Goal: Task Accomplishment & Management: Use online tool/utility

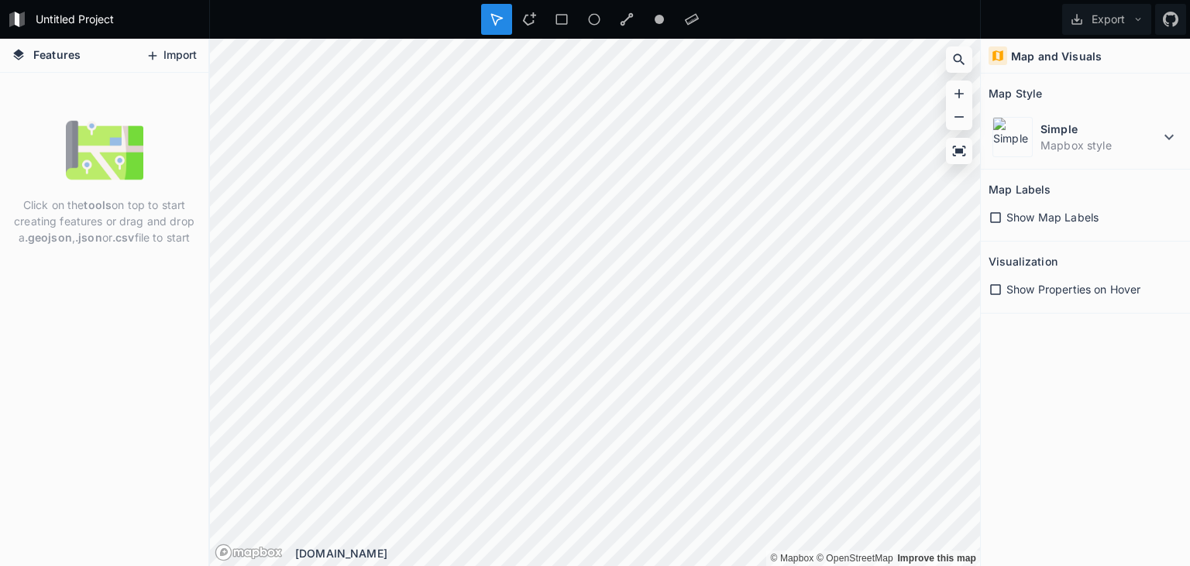
click at [177, 58] on button "Import" at bounding box center [171, 55] width 67 height 25
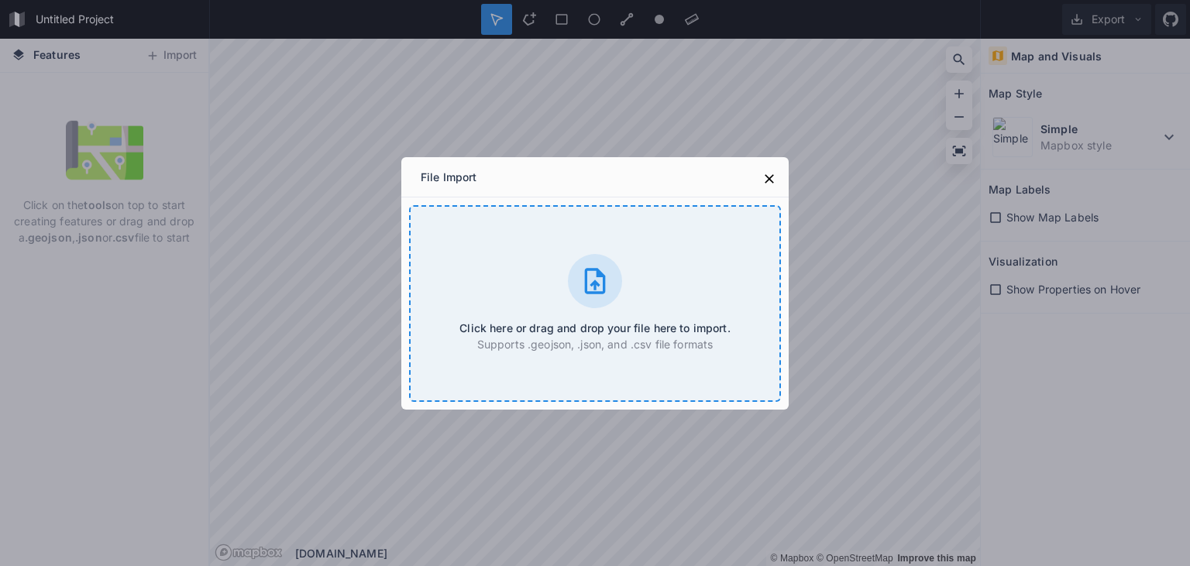
click at [594, 293] on icon at bounding box center [595, 281] width 21 height 26
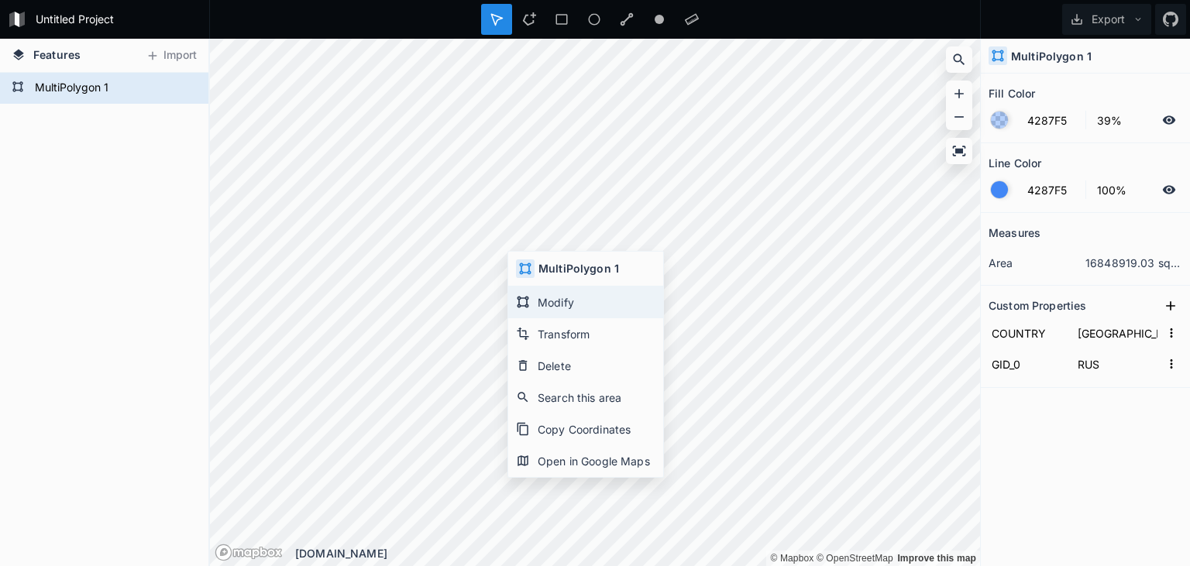
click at [575, 304] on div "Modify" at bounding box center [585, 303] width 155 height 32
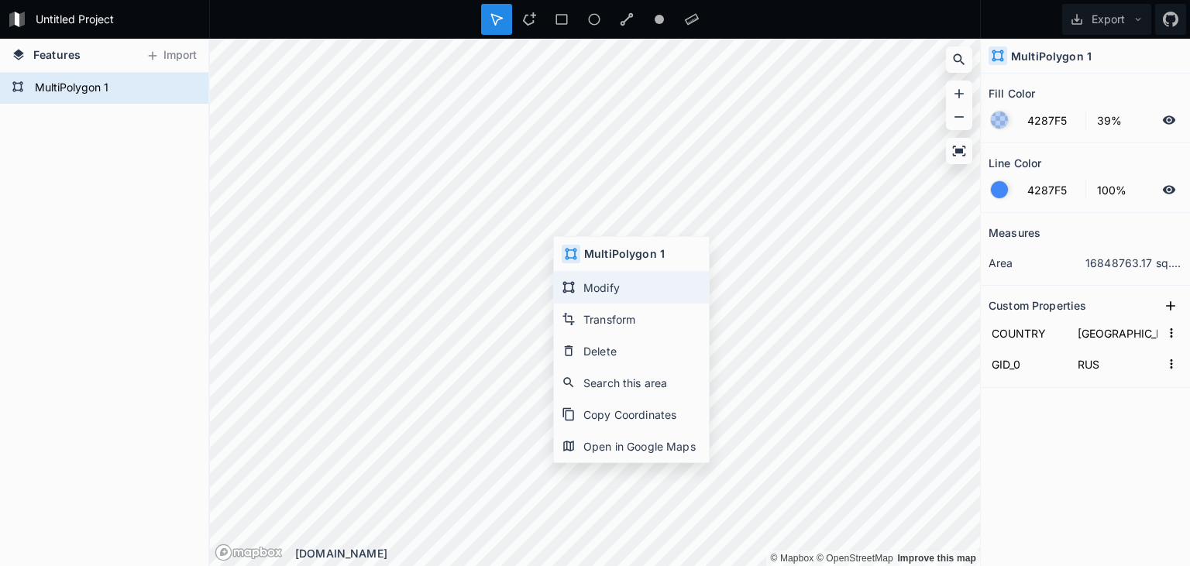
click at [624, 285] on div "Modify" at bounding box center [631, 288] width 155 height 32
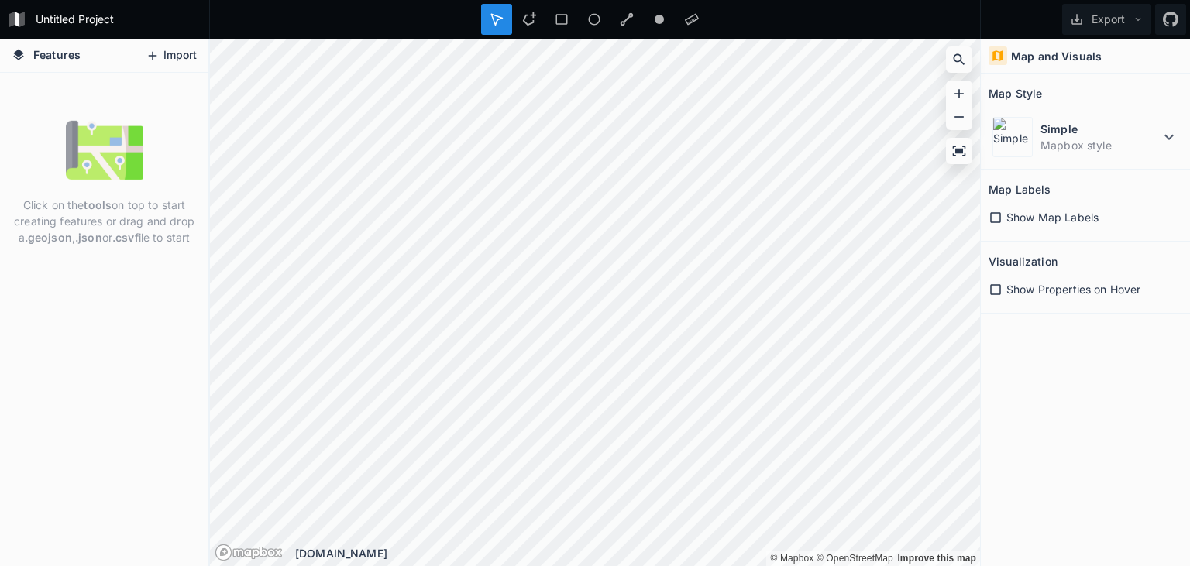
click at [181, 54] on button "Import" at bounding box center [171, 55] width 67 height 25
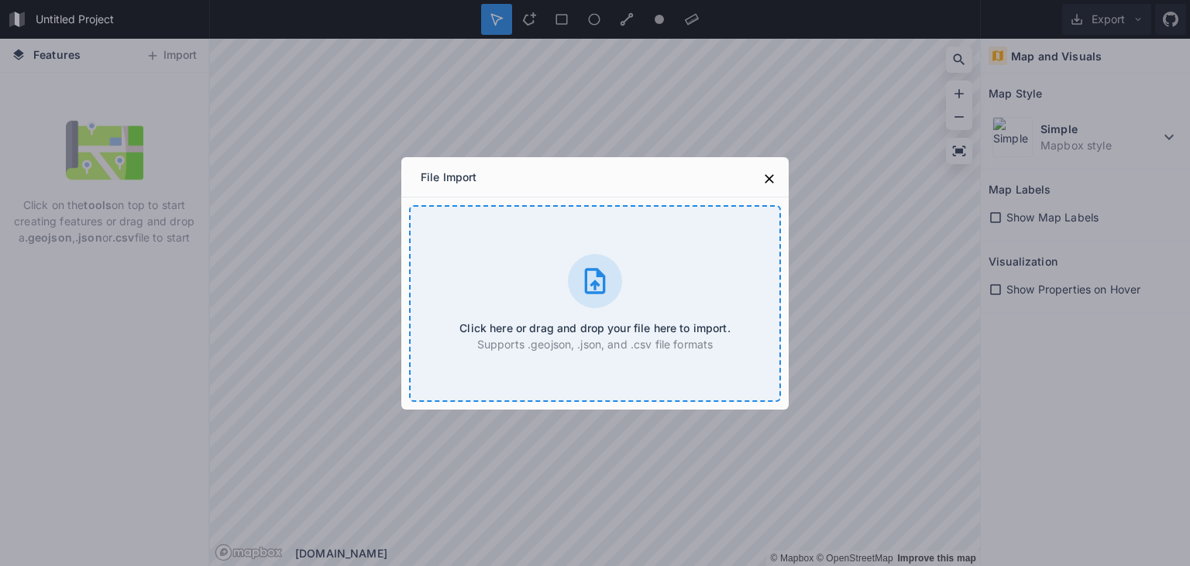
click at [600, 277] on icon at bounding box center [595, 281] width 21 height 26
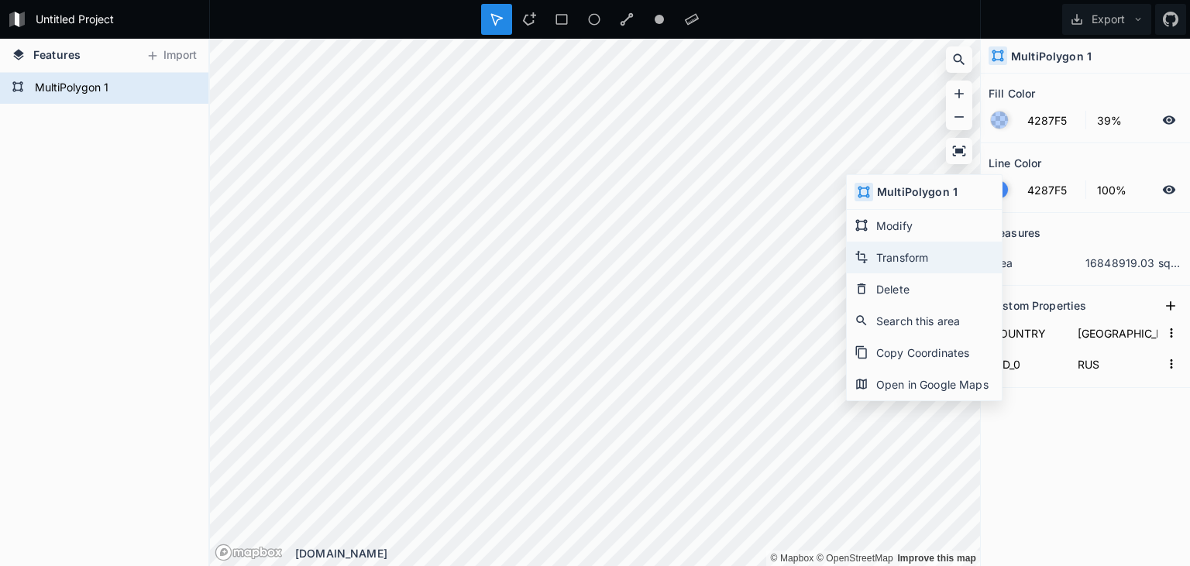
click at [913, 268] on div "Transform" at bounding box center [924, 258] width 155 height 32
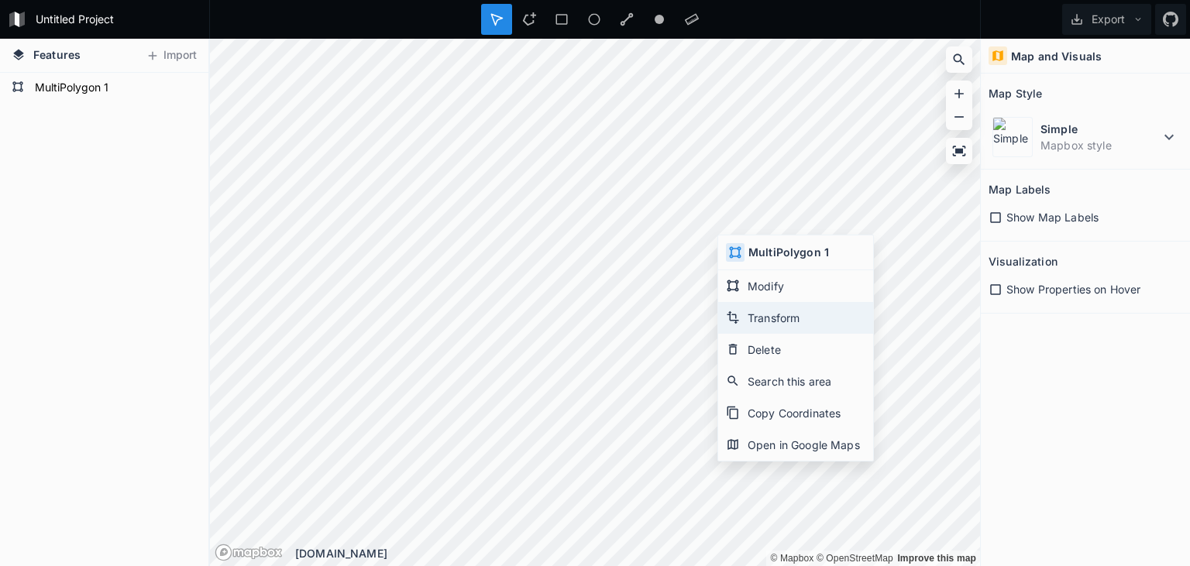
click at [767, 312] on div "Transform" at bounding box center [795, 318] width 155 height 32
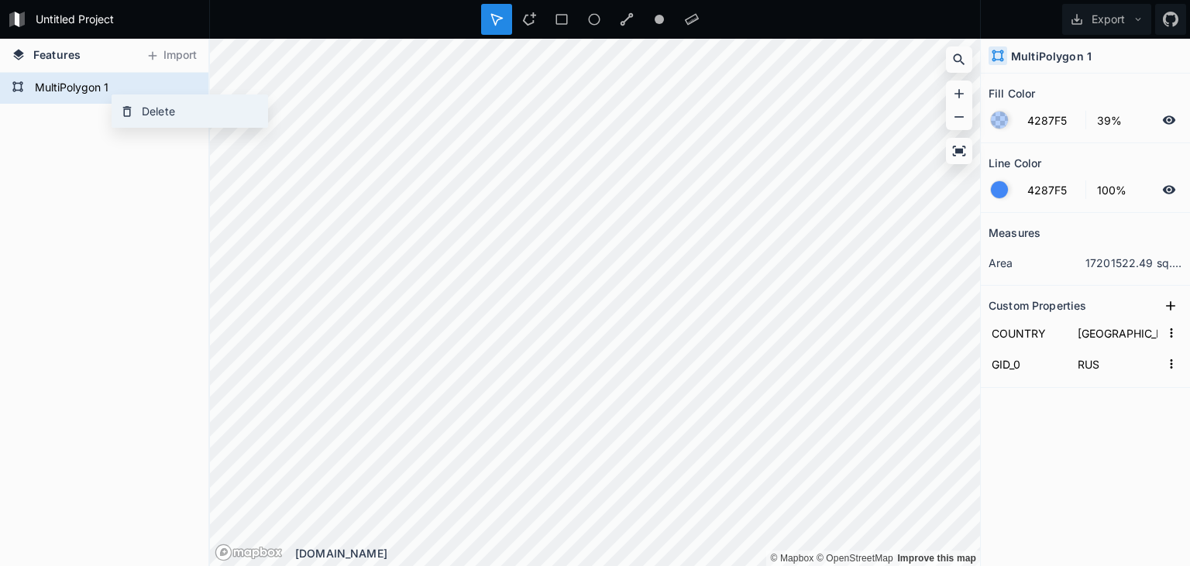
click at [163, 106] on div "Delete" at bounding box center [189, 111] width 155 height 32
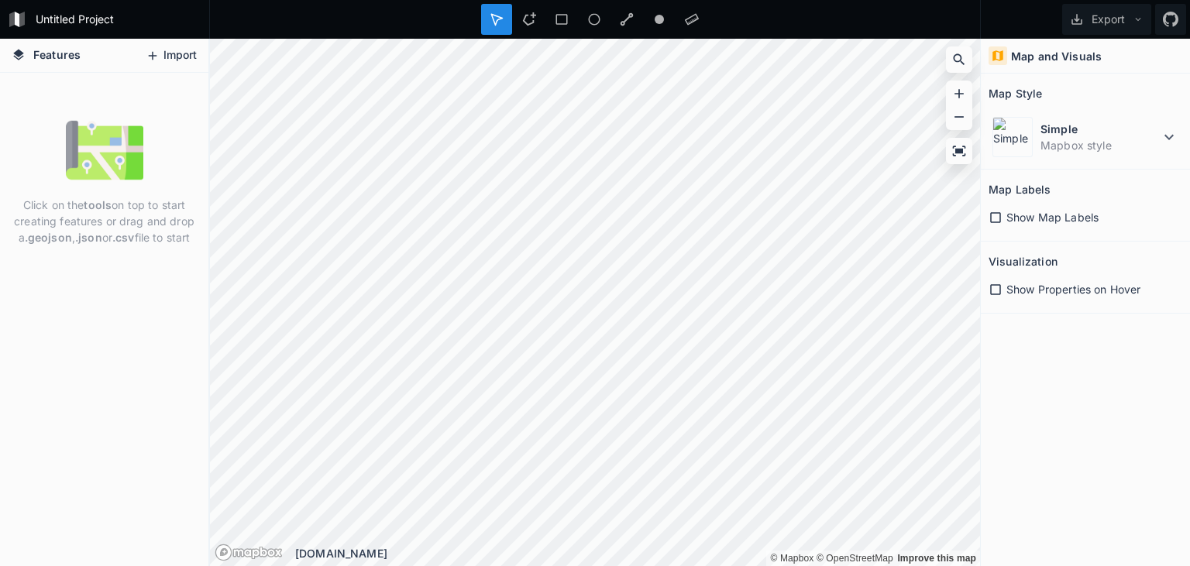
click at [165, 53] on button "Import" at bounding box center [171, 55] width 67 height 25
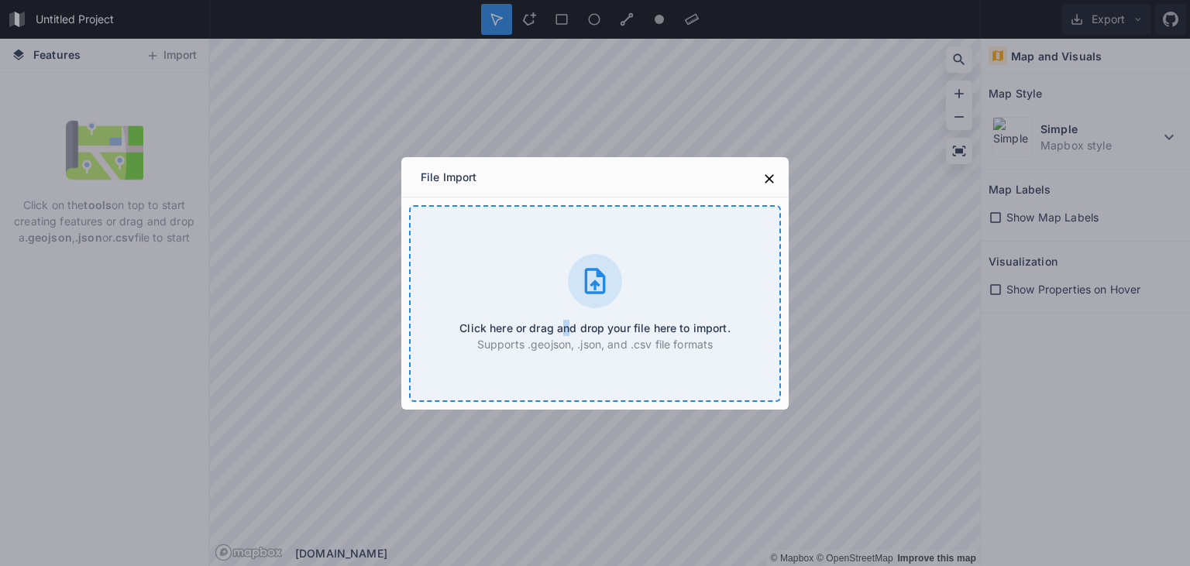
click at [567, 275] on div "Click here or drag and drop your file here to import. Supports .geojson, .json,…" at bounding box center [595, 303] width 372 height 197
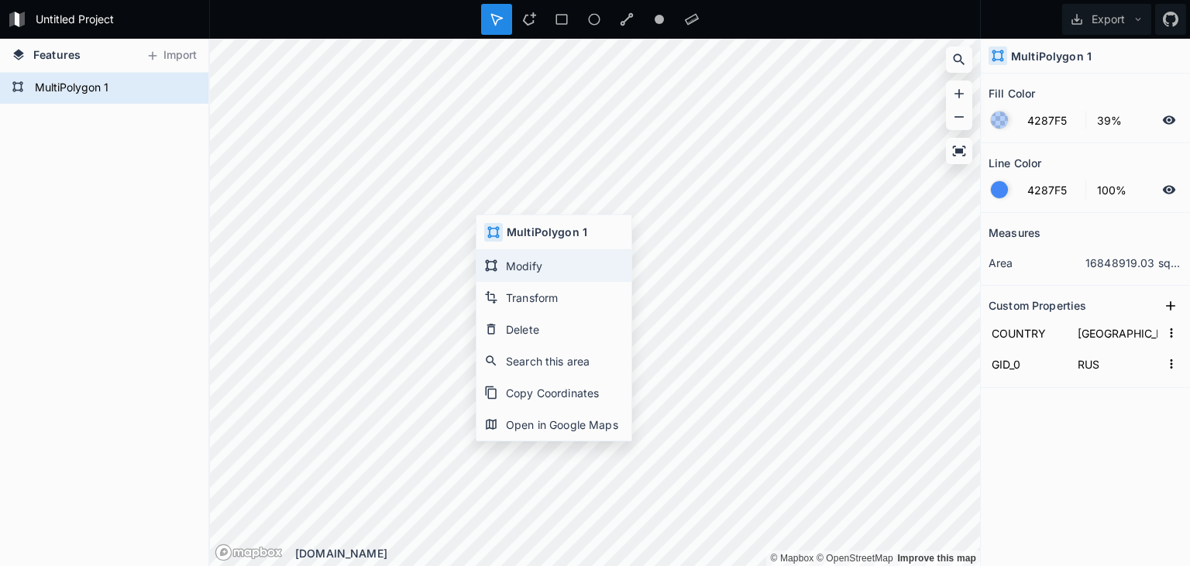
click at [553, 269] on div "Modify" at bounding box center [553, 266] width 155 height 32
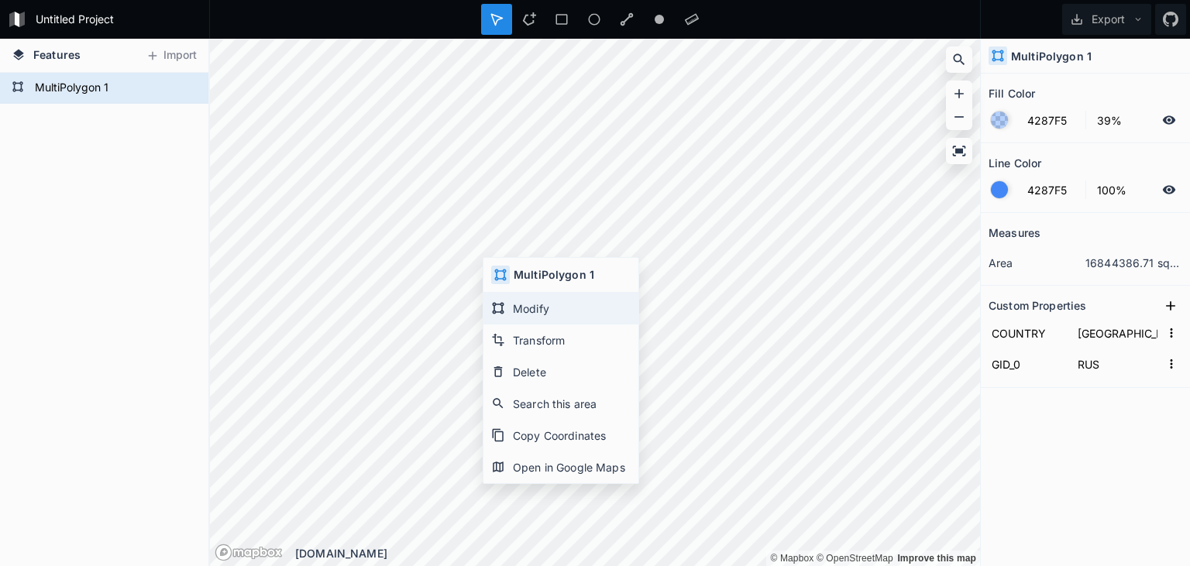
click at [550, 308] on div "Modify" at bounding box center [560, 309] width 155 height 32
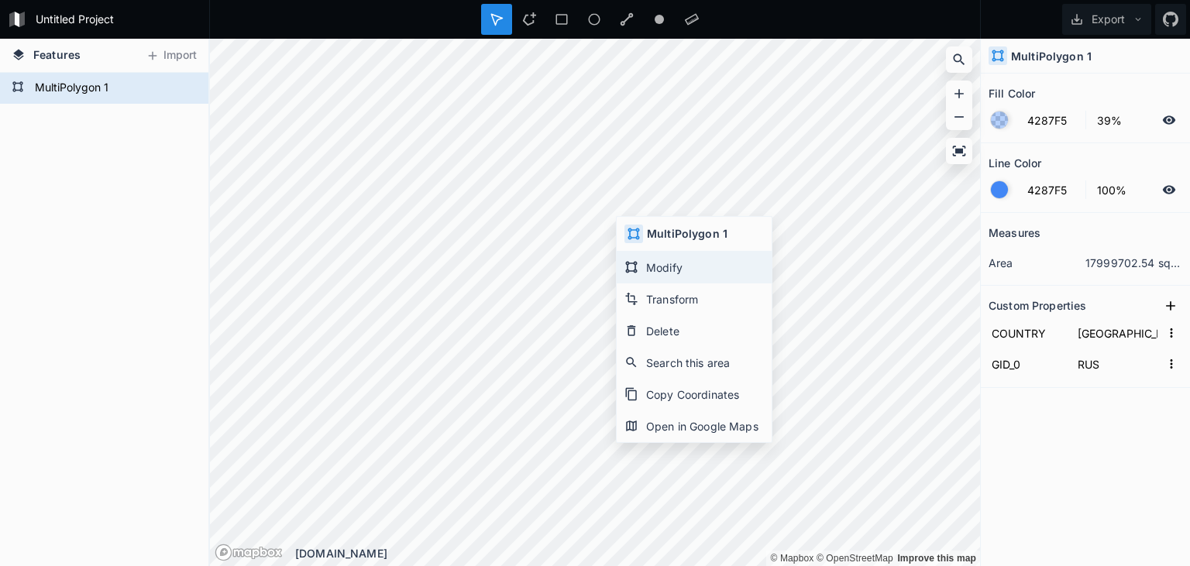
click at [674, 265] on div "Modify" at bounding box center [694, 268] width 155 height 32
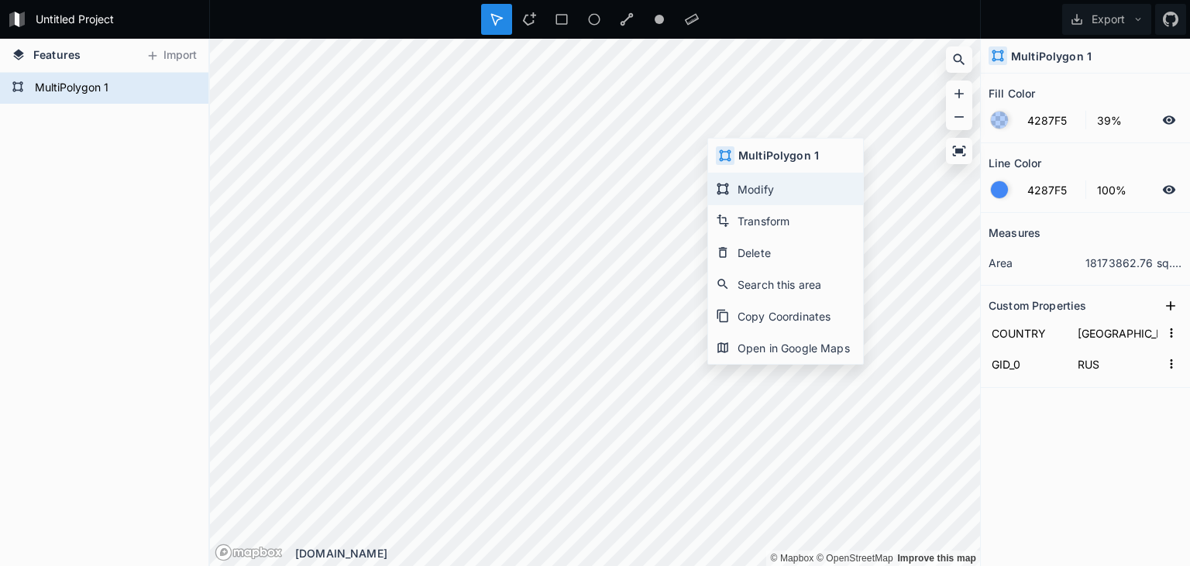
click at [764, 194] on div "Modify" at bounding box center [785, 190] width 155 height 32
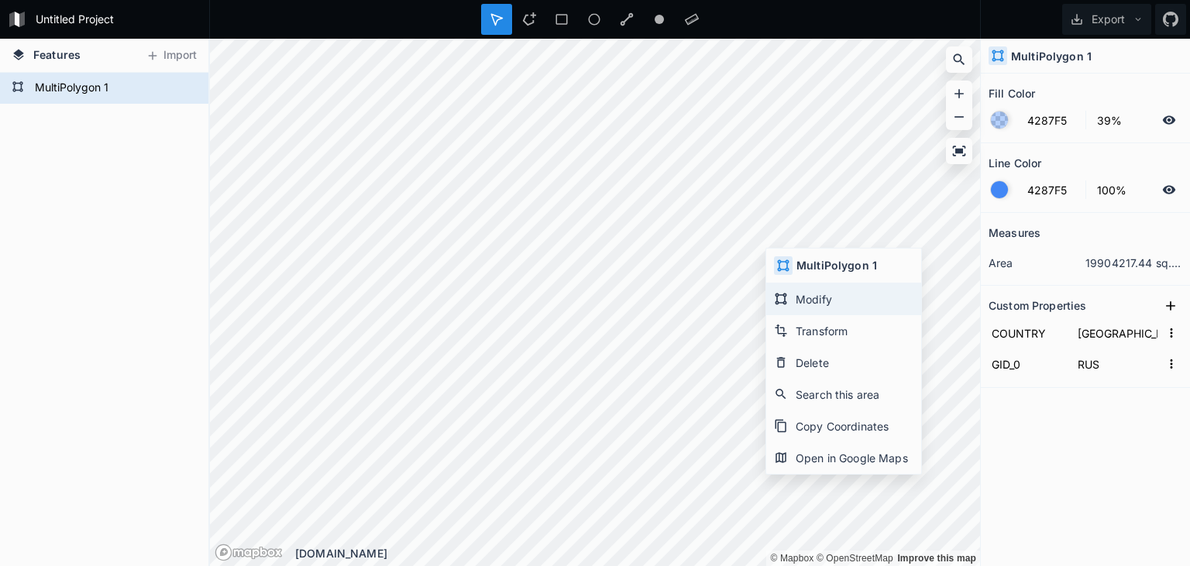
click at [809, 303] on div "Modify" at bounding box center [843, 300] width 155 height 32
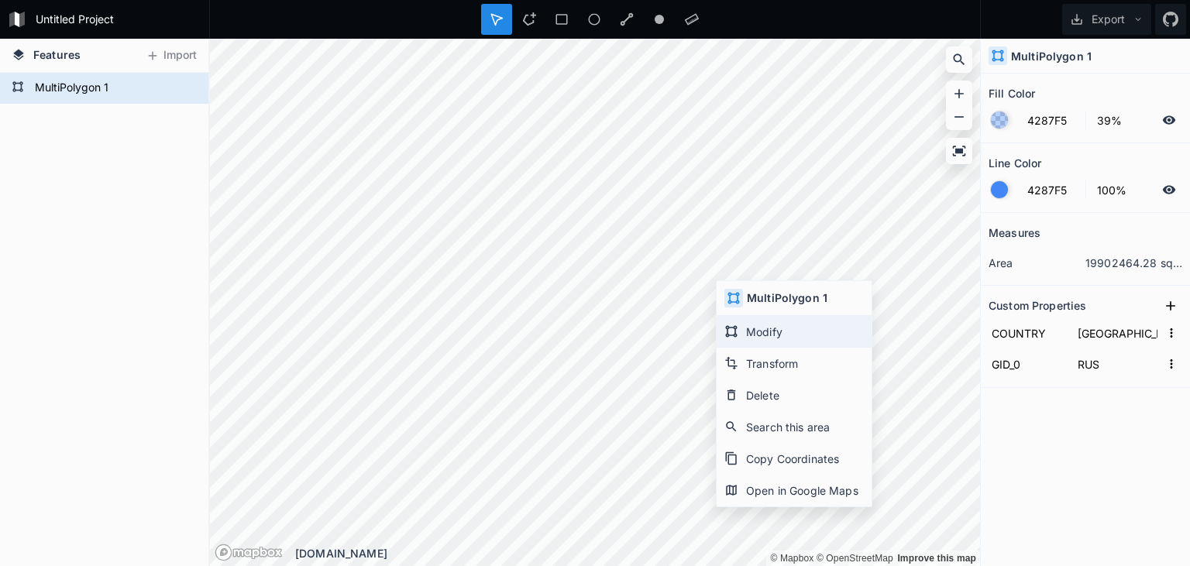
click at [741, 325] on div "Modify" at bounding box center [794, 332] width 155 height 32
click at [778, 331] on div "Modify" at bounding box center [812, 334] width 155 height 32
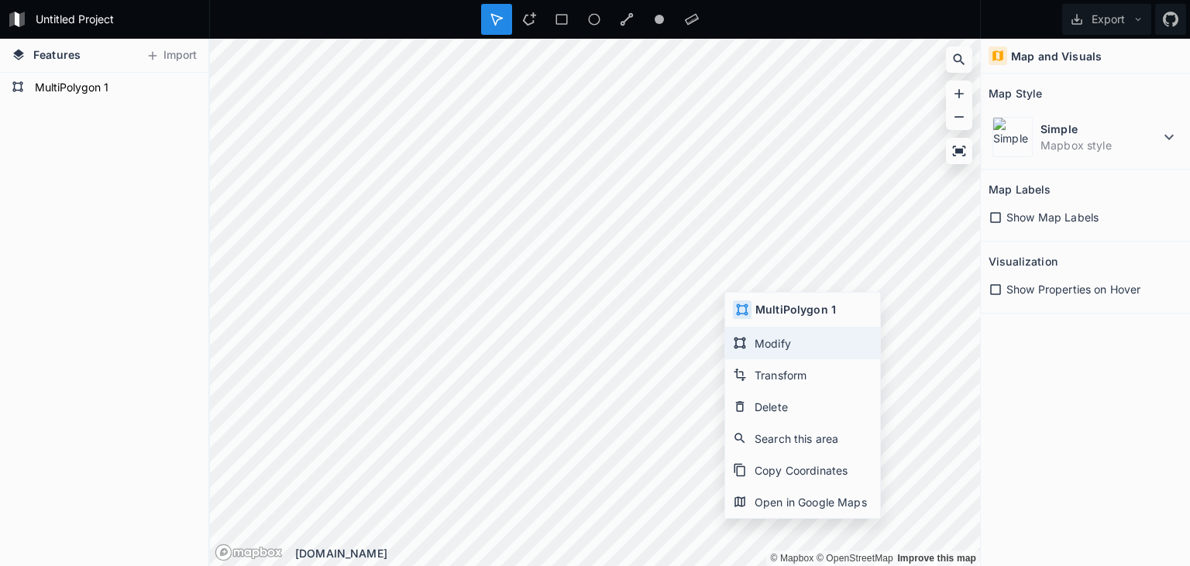
click at [764, 339] on div "Modify" at bounding box center [802, 344] width 155 height 32
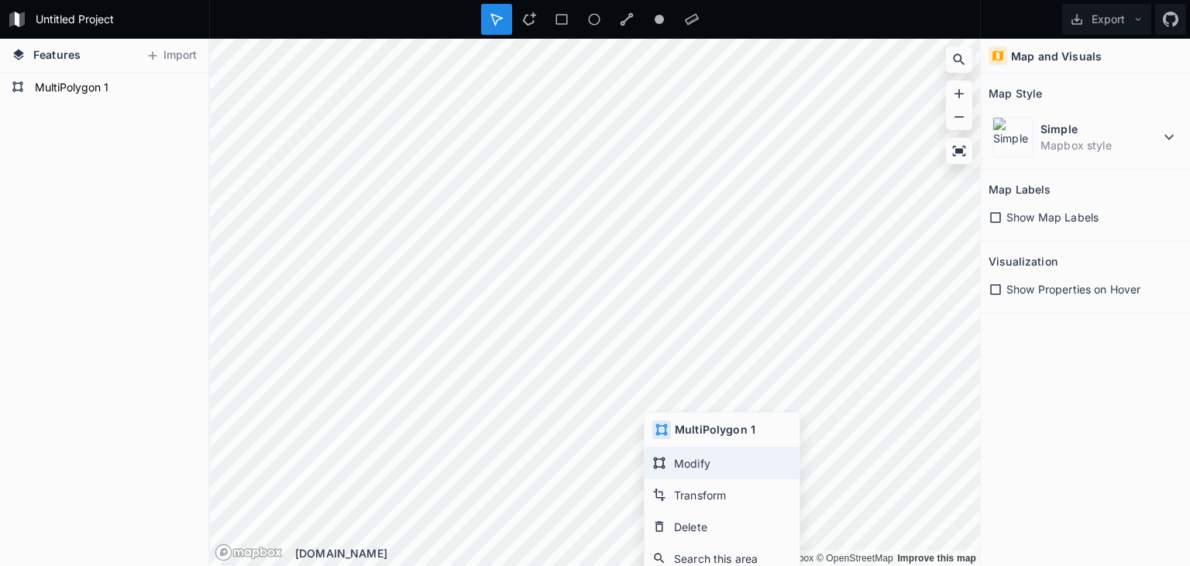
click at [685, 460] on div "Modify" at bounding box center [722, 464] width 155 height 32
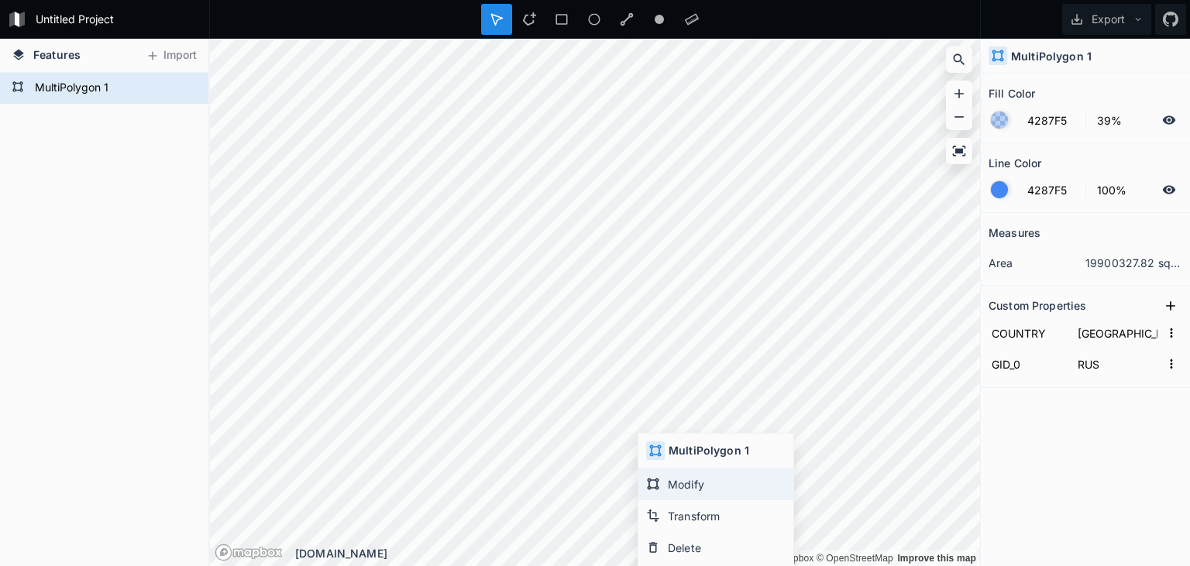
click at [681, 478] on div "Modify" at bounding box center [715, 485] width 155 height 32
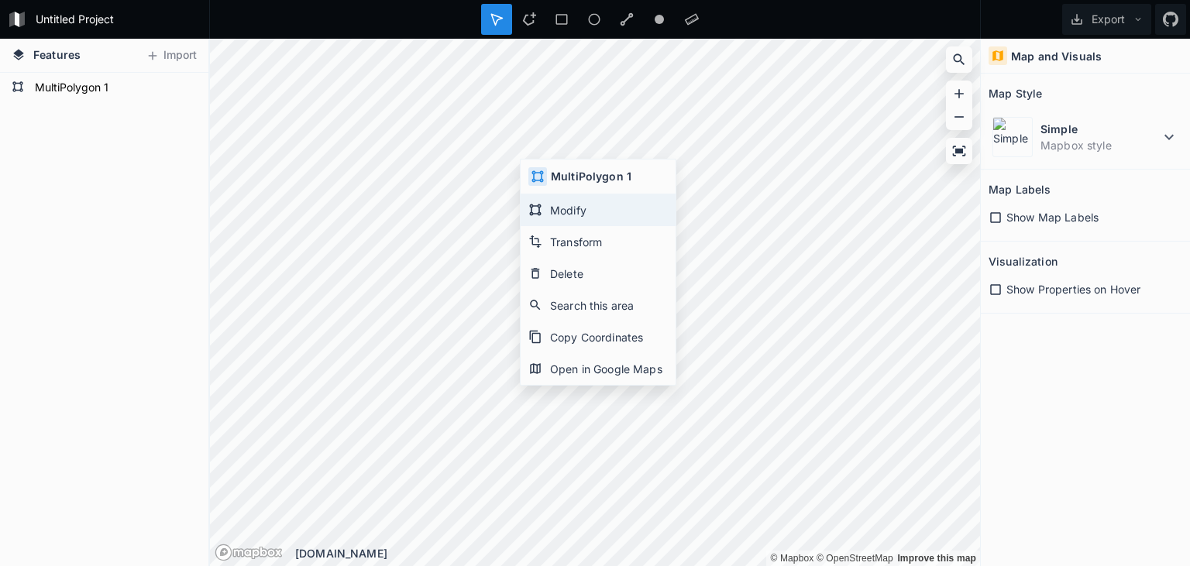
click at [589, 200] on div "Modify" at bounding box center [598, 210] width 155 height 32
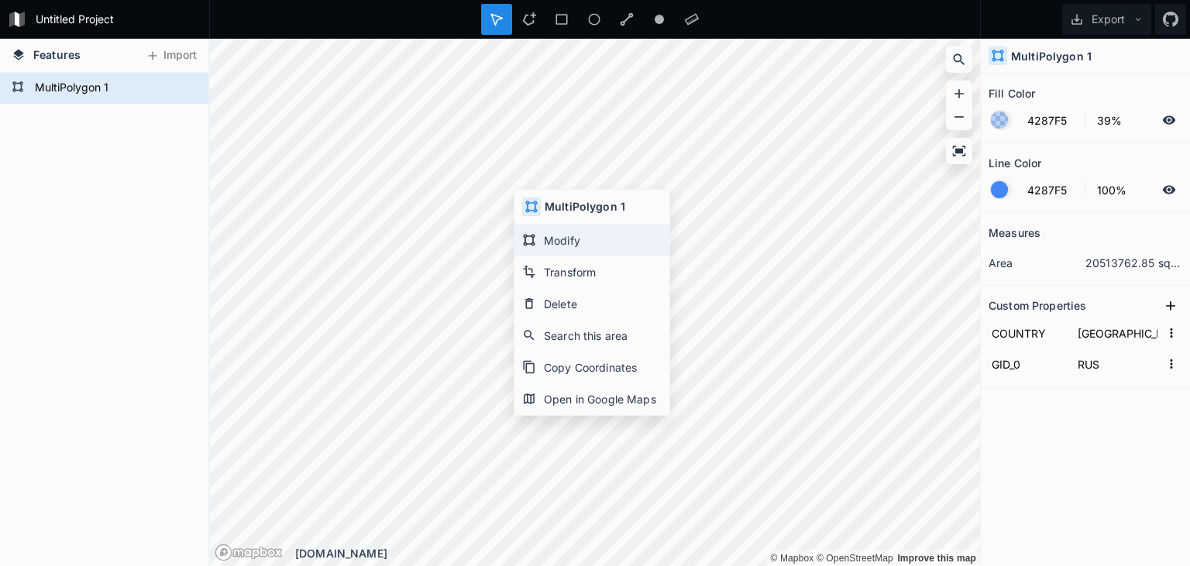
click at [547, 234] on div "Modify" at bounding box center [591, 241] width 155 height 32
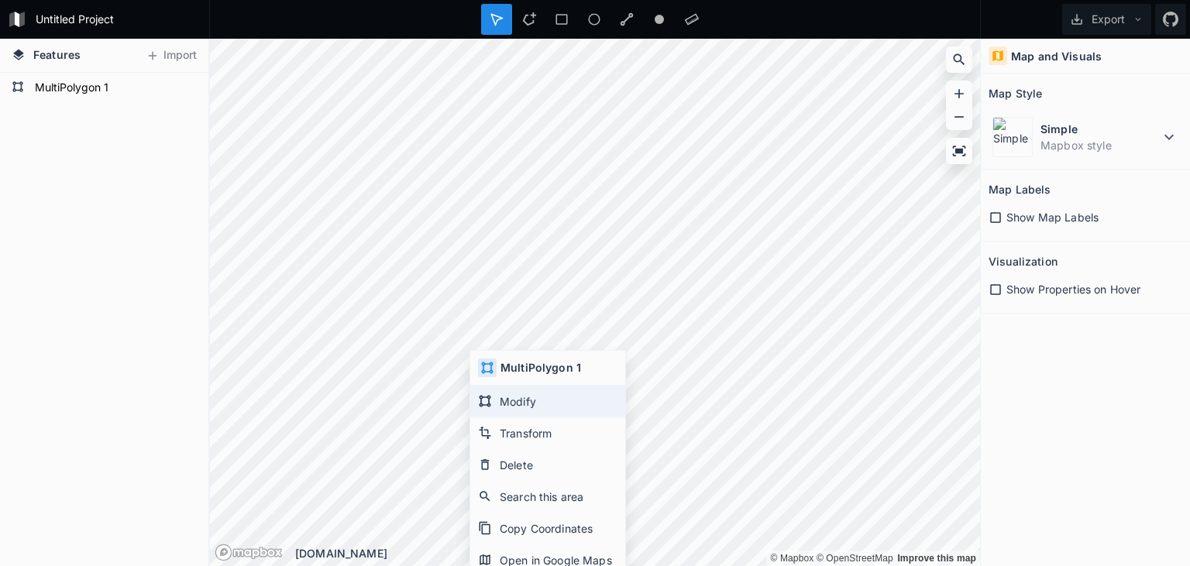
click at [524, 397] on div "Modify" at bounding box center [547, 402] width 155 height 32
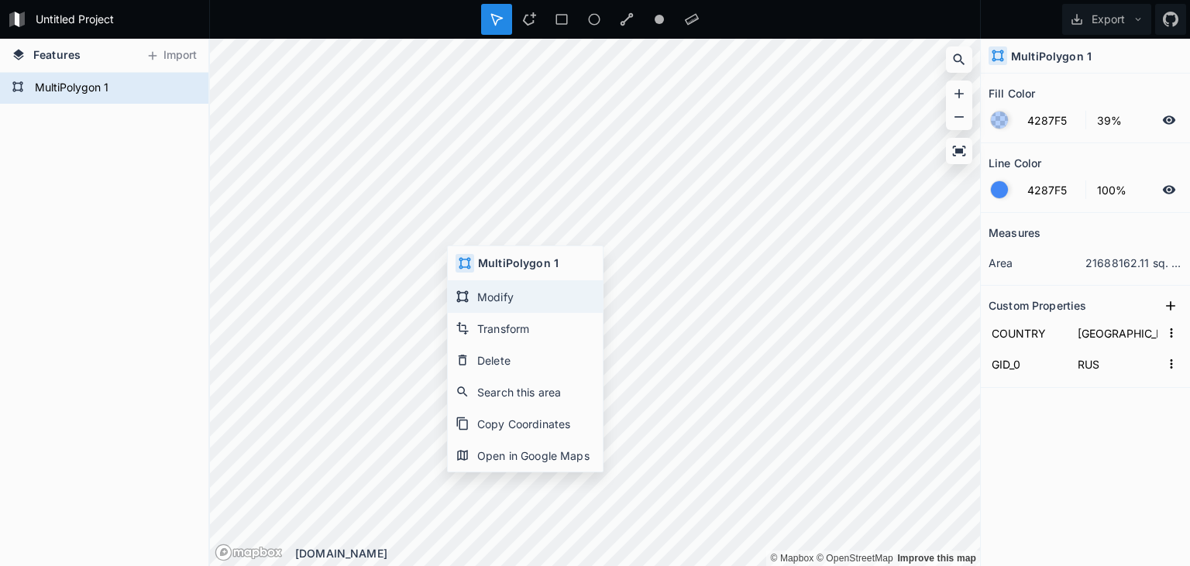
click at [488, 296] on div "Modify" at bounding box center [525, 297] width 155 height 32
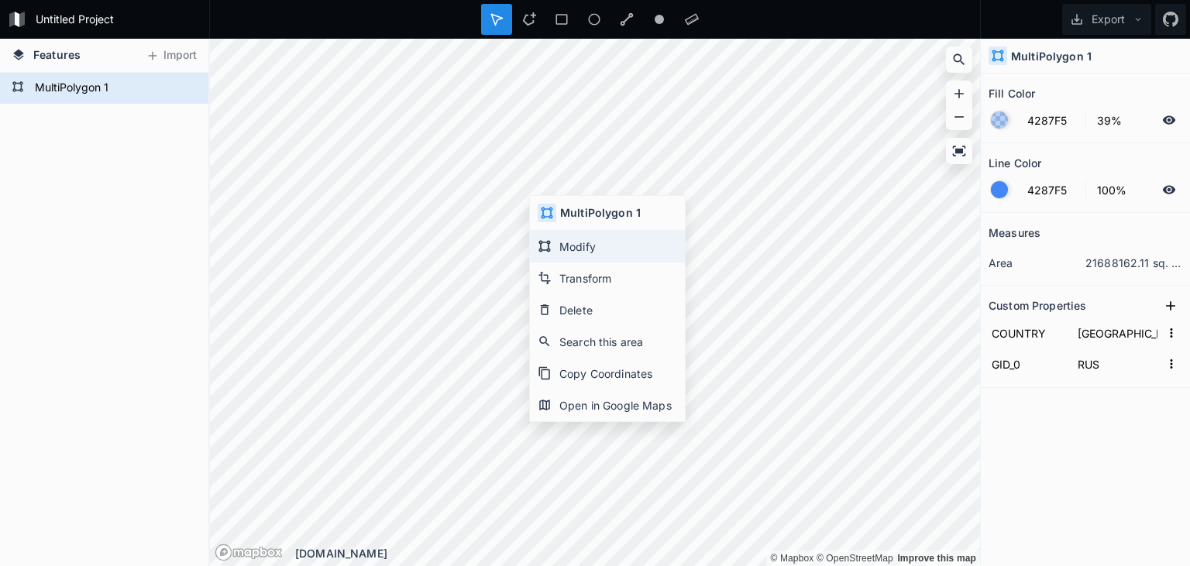
click at [572, 240] on div "Modify" at bounding box center [607, 247] width 155 height 32
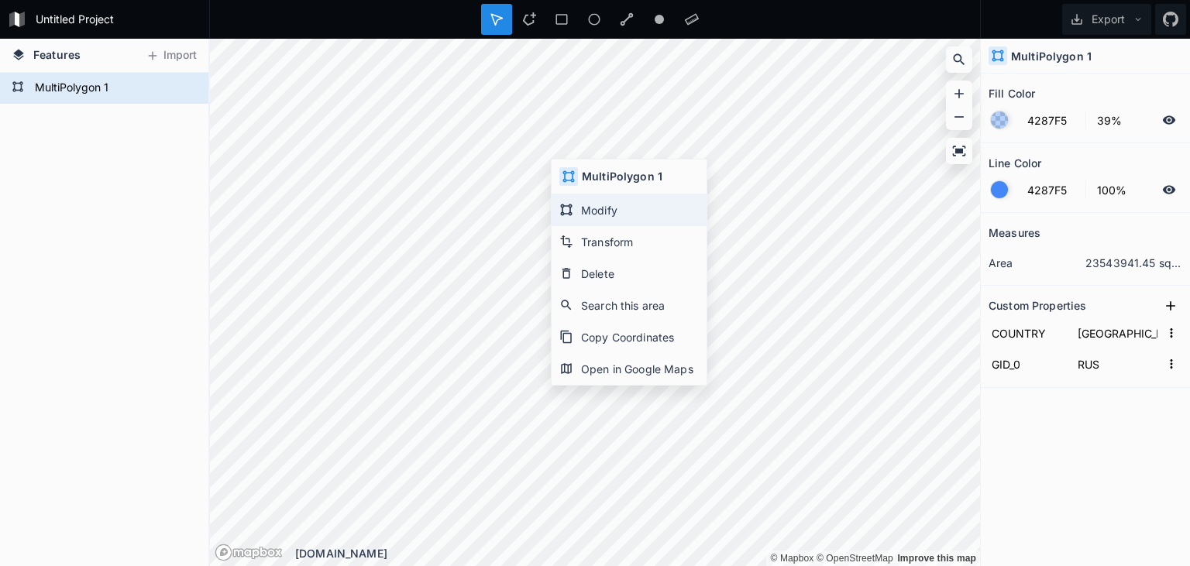
click at [577, 201] on div "Modify" at bounding box center [629, 210] width 155 height 32
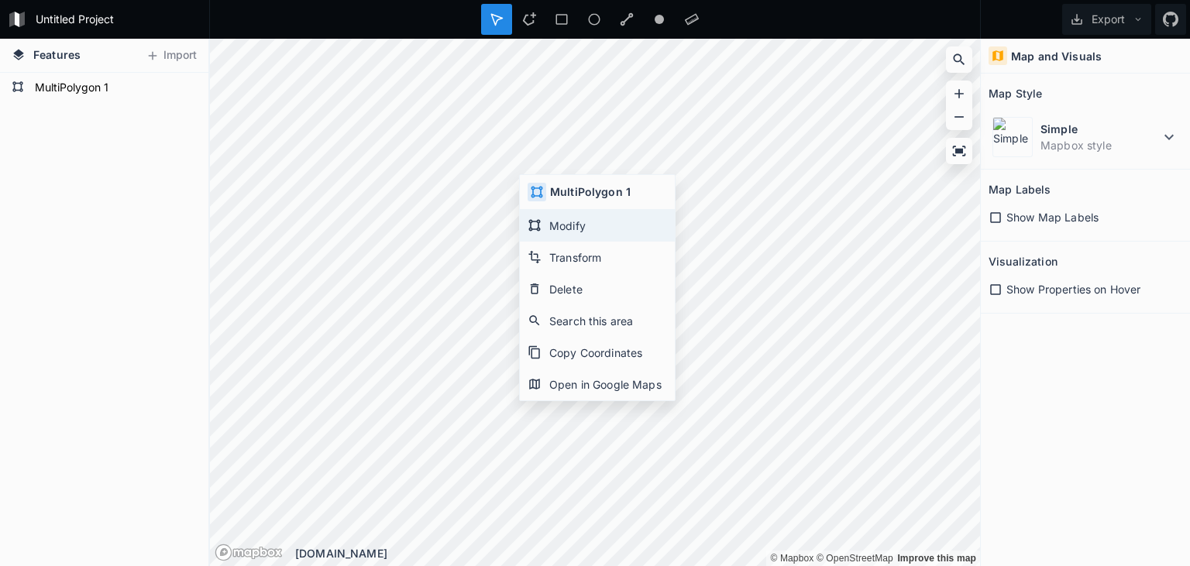
click at [553, 225] on div "Modify" at bounding box center [597, 226] width 155 height 32
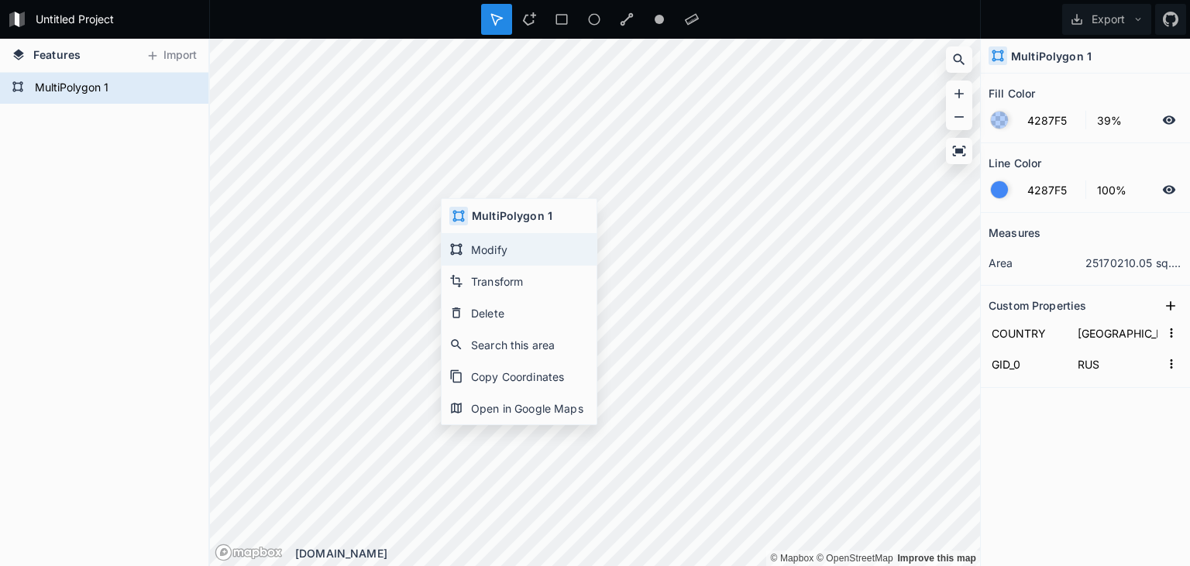
click at [494, 246] on div "Modify" at bounding box center [519, 250] width 155 height 32
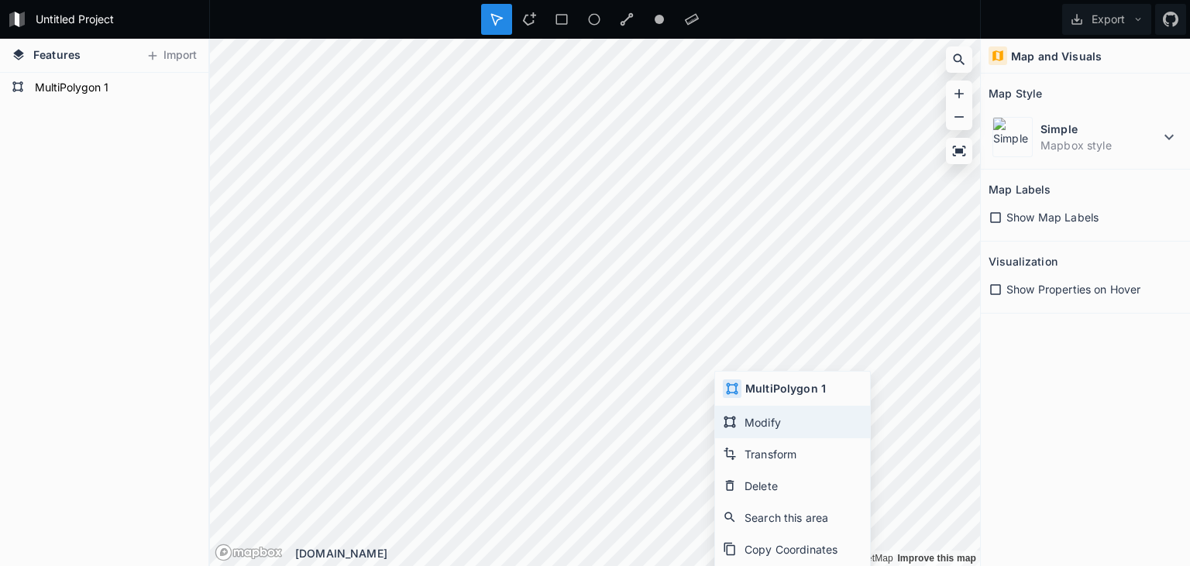
click at [758, 423] on div "Modify" at bounding box center [792, 423] width 155 height 32
click at [93, 138] on div "Features Import MultiPolygon 1 © Mapbox © OpenStreetMap Improve this map © Mapb…" at bounding box center [595, 303] width 1190 height 528
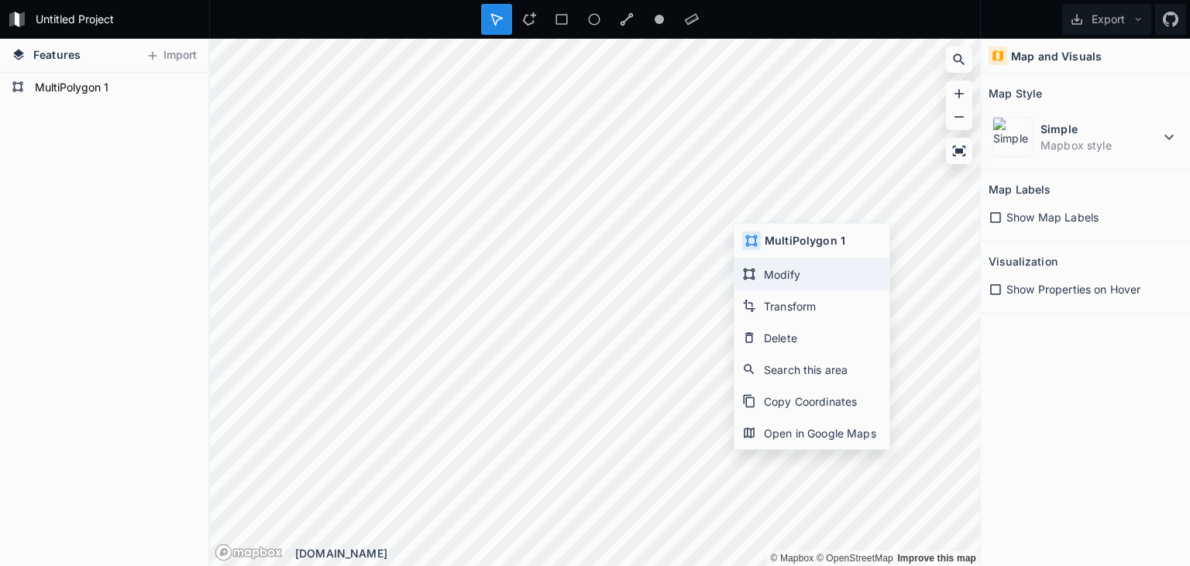
click at [765, 268] on div "Modify" at bounding box center [811, 275] width 155 height 32
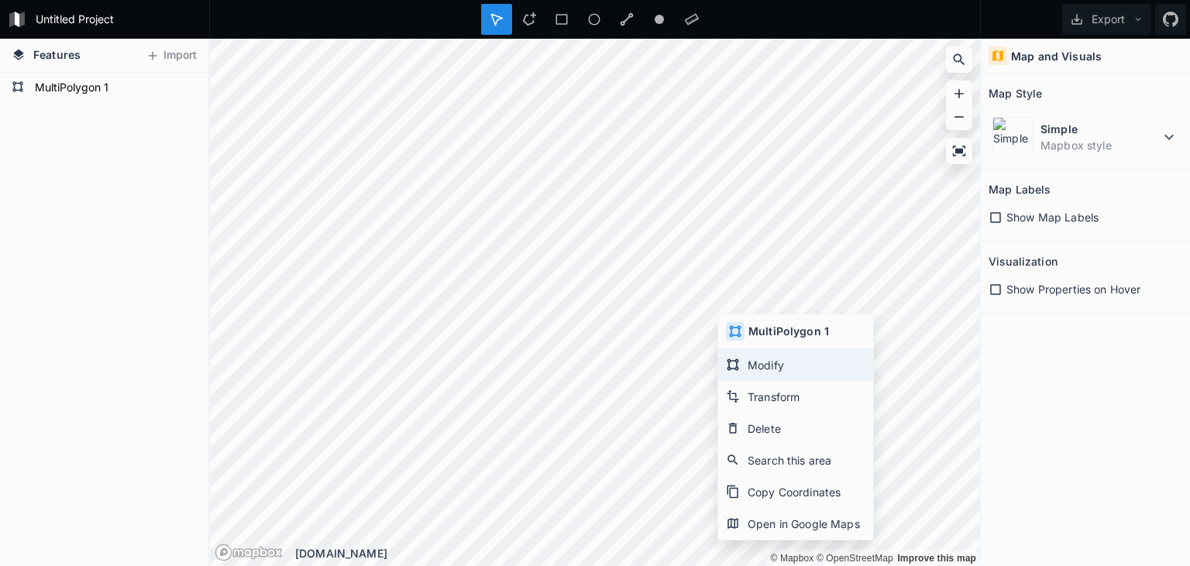
click at [761, 361] on div "Modify" at bounding box center [795, 365] width 155 height 32
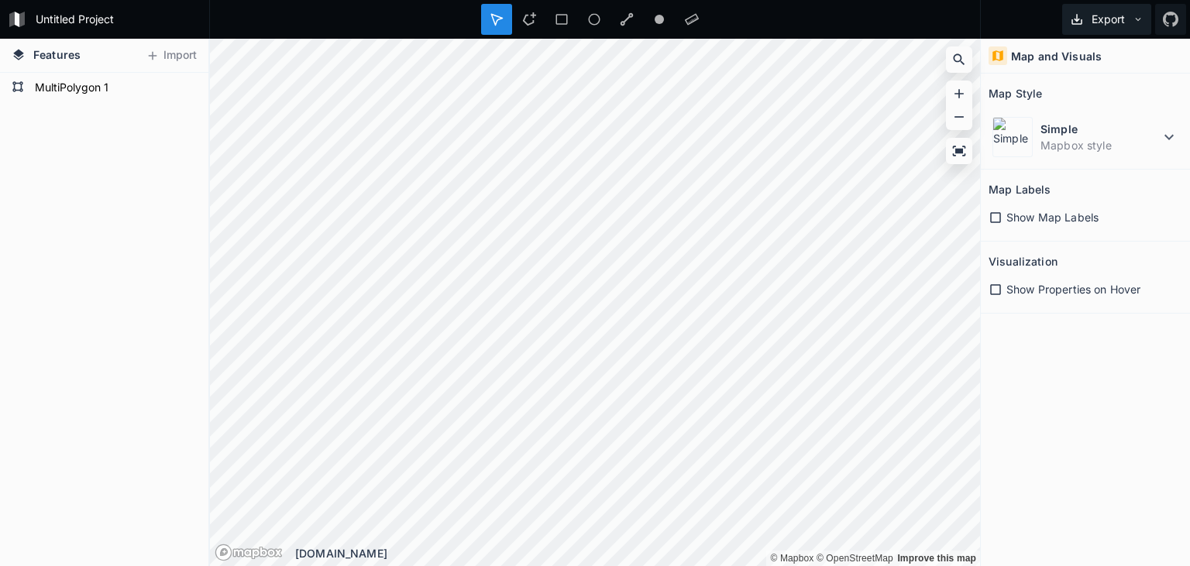
click at [1130, 21] on button "Export" at bounding box center [1106, 19] width 89 height 31
click at [1111, 91] on div "Export as .geojson" at bounding box center [1103, 89] width 155 height 32
click at [77, 305] on div "Features Import MultiPolygon 1 © Mapbox © OpenStreetMap Improve this map © Mapb…" at bounding box center [595, 303] width 1190 height 528
click at [205, 457] on div "Features Import MultiPolygon 1 © Mapbox © OpenStreetMap Improve this map © Mapb…" at bounding box center [595, 303] width 1190 height 528
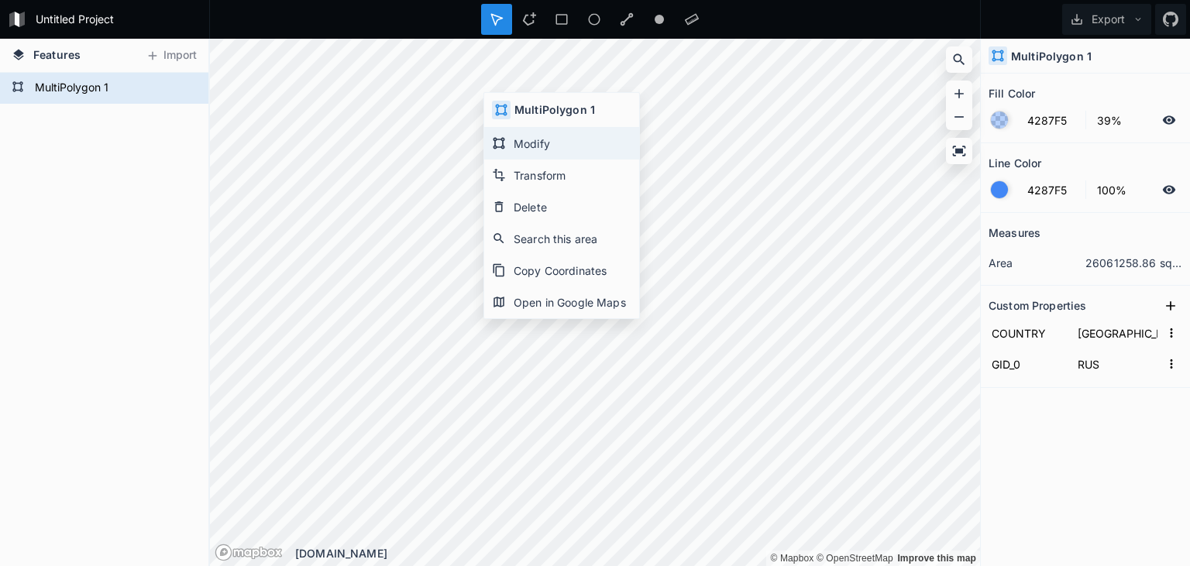
click at [535, 146] on div "Modify" at bounding box center [561, 144] width 155 height 32
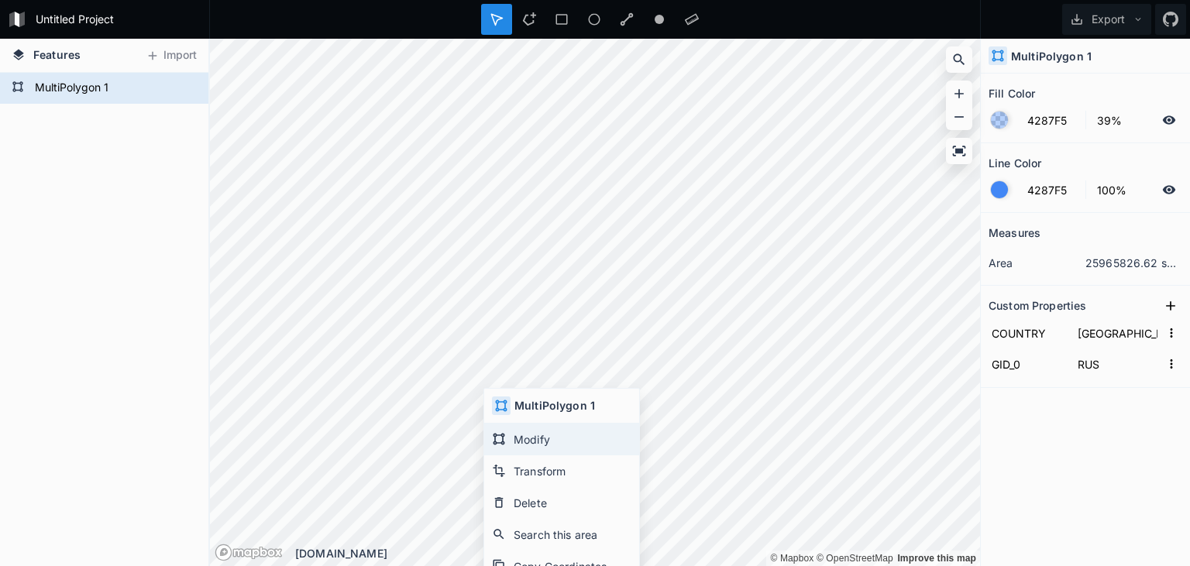
click at [529, 435] on div "Modify" at bounding box center [561, 440] width 155 height 32
click at [560, 443] on div "Modify" at bounding box center [587, 439] width 155 height 32
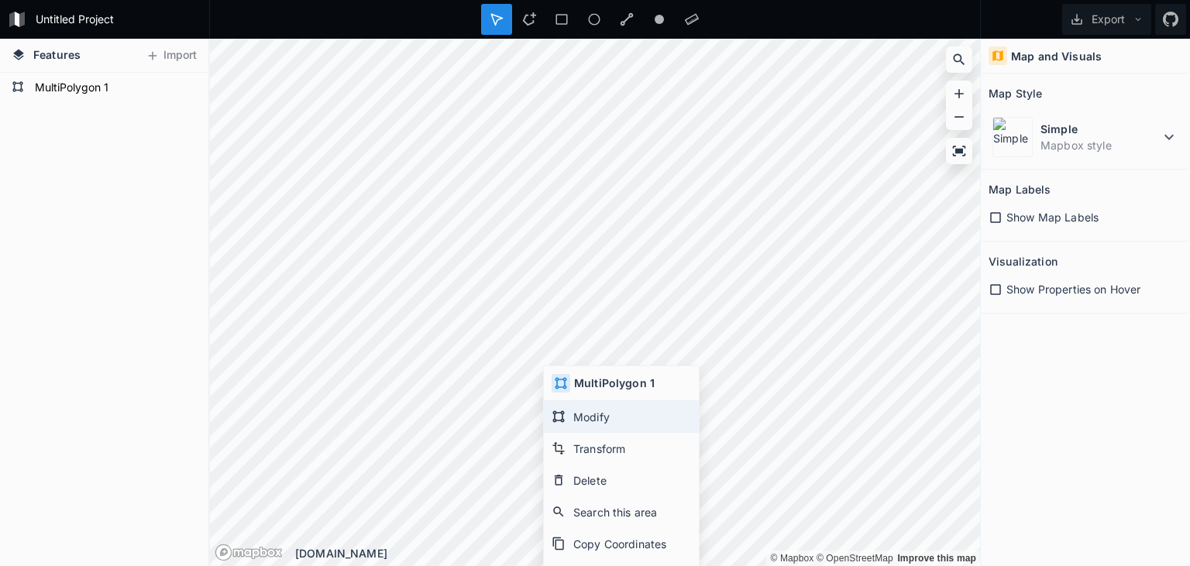
click at [579, 414] on div "Modify" at bounding box center [621, 417] width 155 height 32
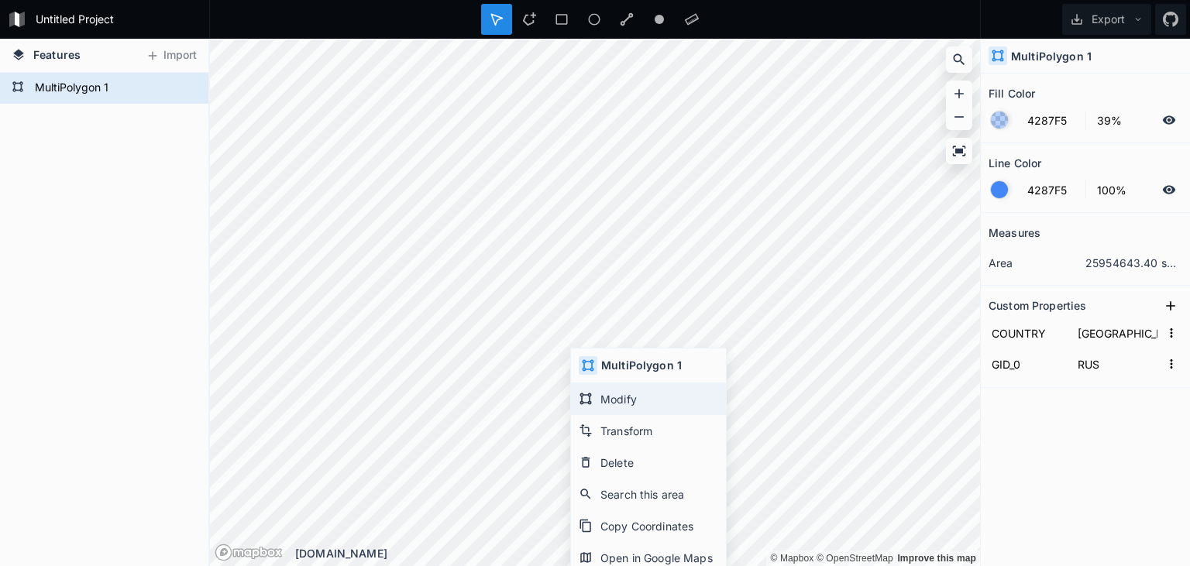
click at [612, 400] on div "Modify" at bounding box center [648, 399] width 155 height 32
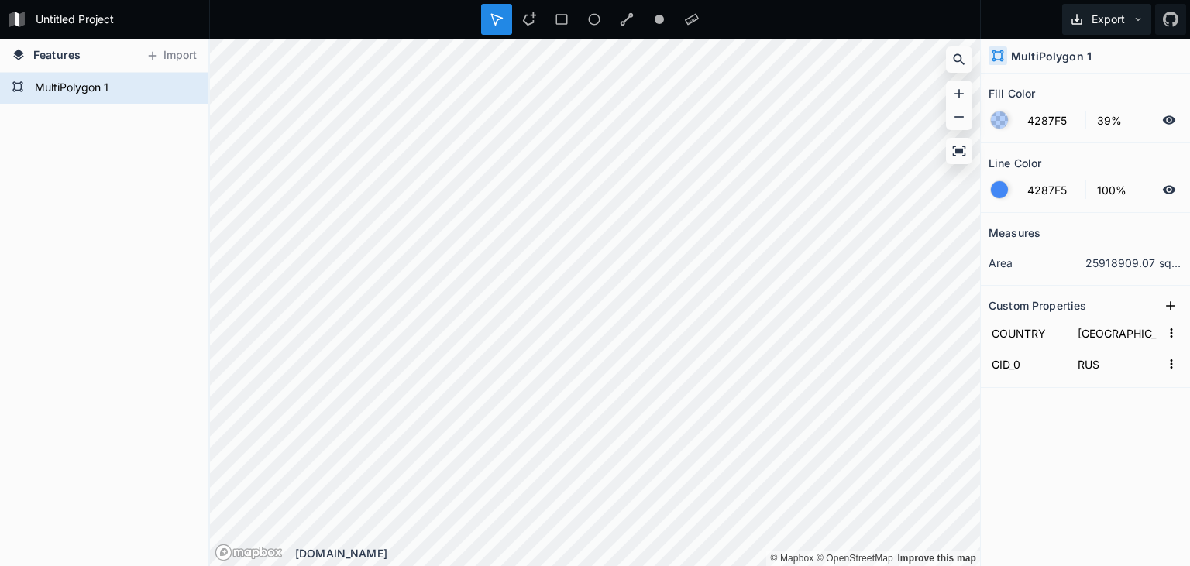
click at [1097, 22] on button "Export" at bounding box center [1106, 19] width 89 height 31
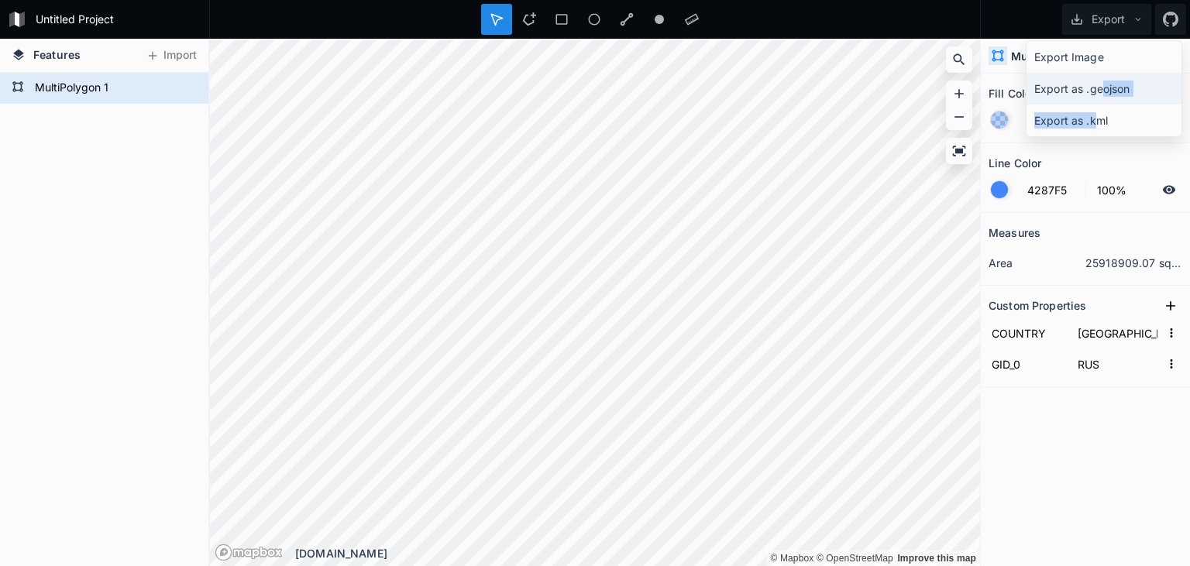
drag, startPoint x: 1101, startPoint y: 119, endPoint x: 1105, endPoint y: 93, distance: 26.6
click at [1105, 93] on div "Export Image Export as .geojson Export as .kml" at bounding box center [1104, 88] width 156 height 97
click at [1105, 91] on div "Export as .geojson" at bounding box center [1103, 89] width 155 height 32
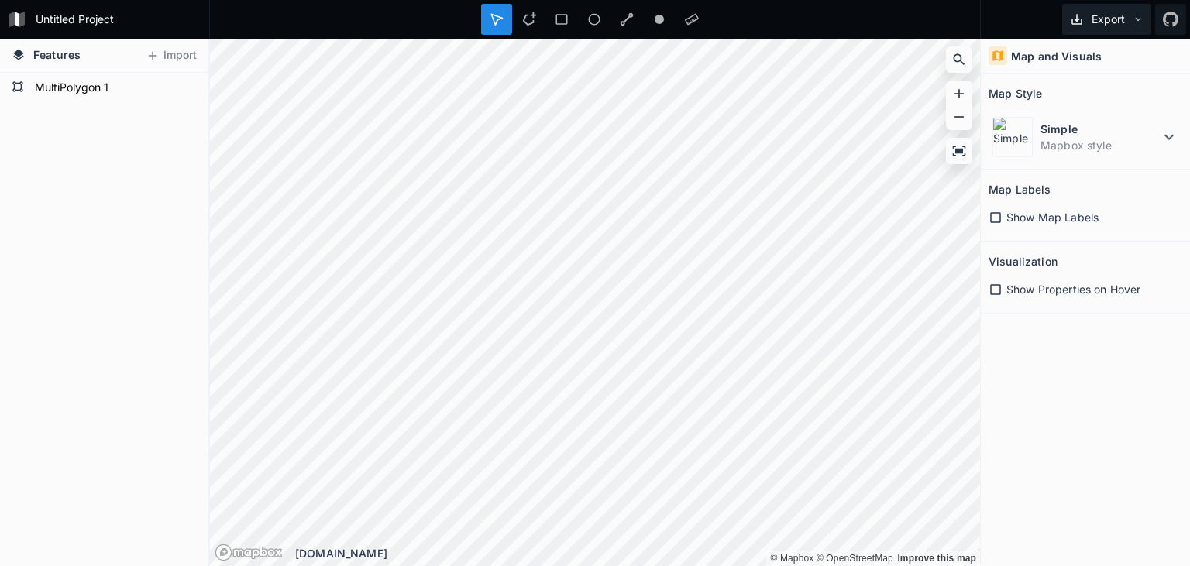
click at [1095, 18] on button "Export" at bounding box center [1106, 19] width 89 height 31
click at [1105, 84] on div "Export as .geojson" at bounding box center [1103, 89] width 155 height 32
click at [1128, 16] on button "Export" at bounding box center [1106, 19] width 89 height 31
click at [1061, 346] on div "Map and Visuals Map Style Simple Mapbox style Map Labels Show Map Labels Visual…" at bounding box center [1085, 303] width 209 height 528
click at [1052, 211] on span "Show Map Labels" at bounding box center [1052, 217] width 92 height 16
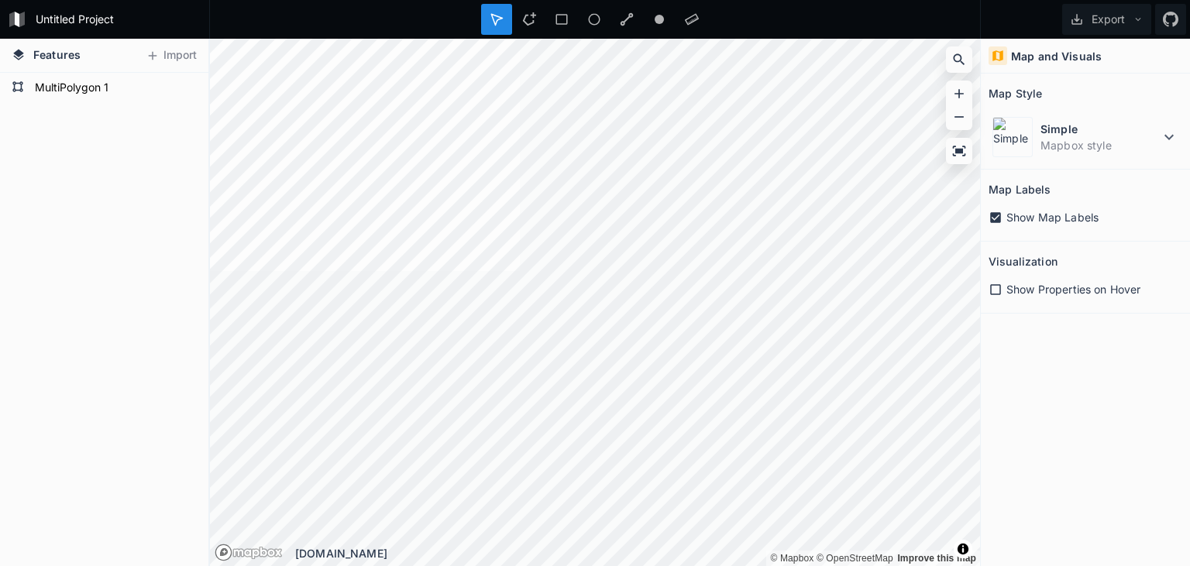
click at [1052, 212] on span "Show Map Labels" at bounding box center [1052, 217] width 92 height 16
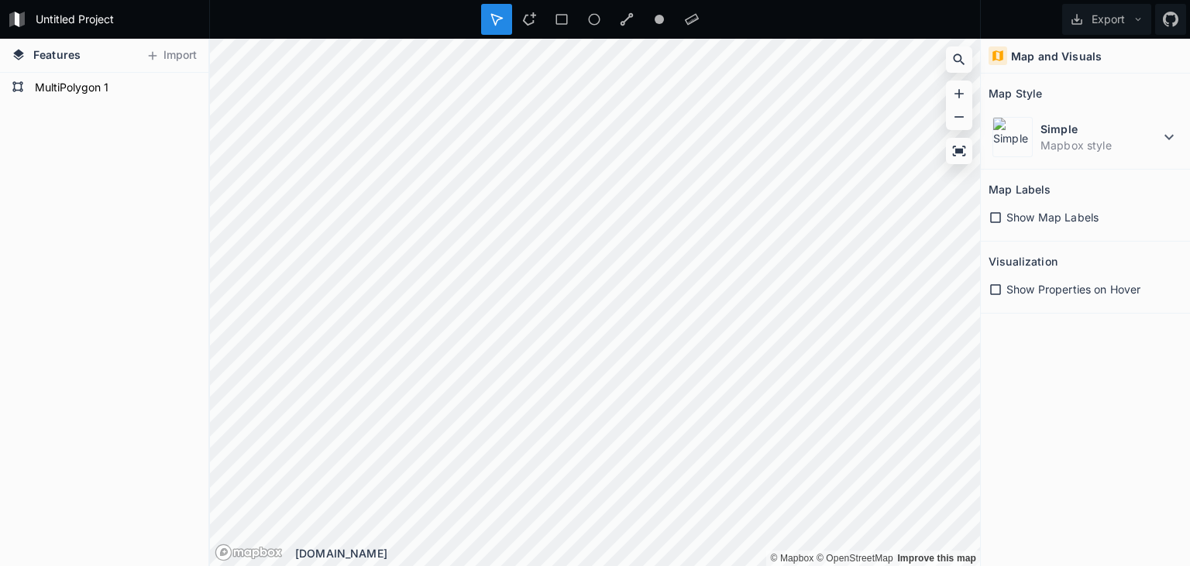
click at [1058, 286] on span "Show Properties on Hover" at bounding box center [1073, 289] width 134 height 16
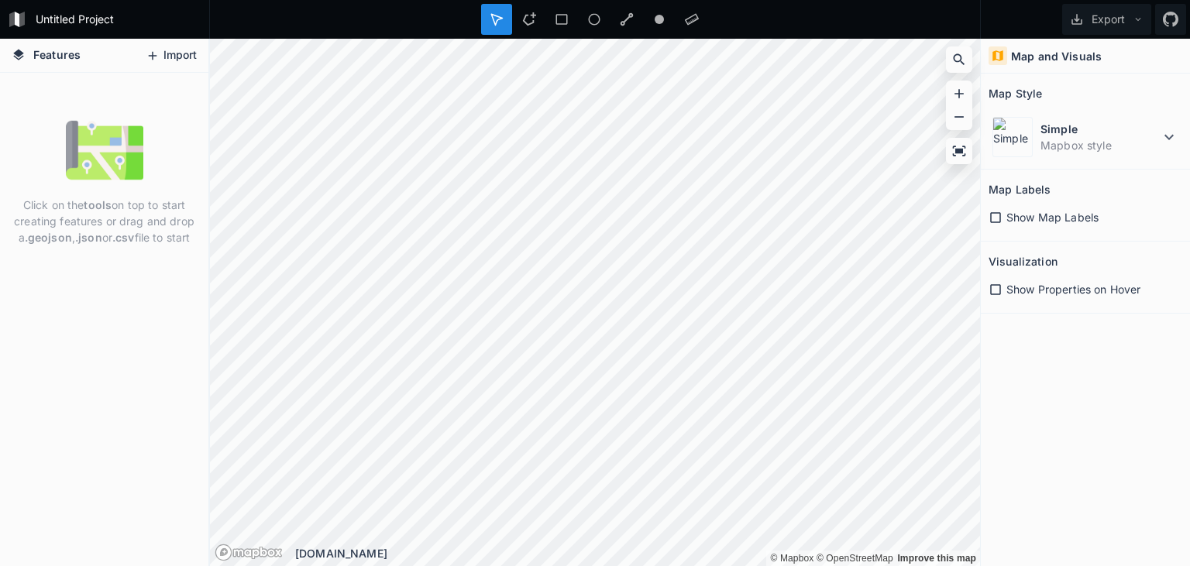
click at [174, 53] on button "Import" at bounding box center [171, 55] width 67 height 25
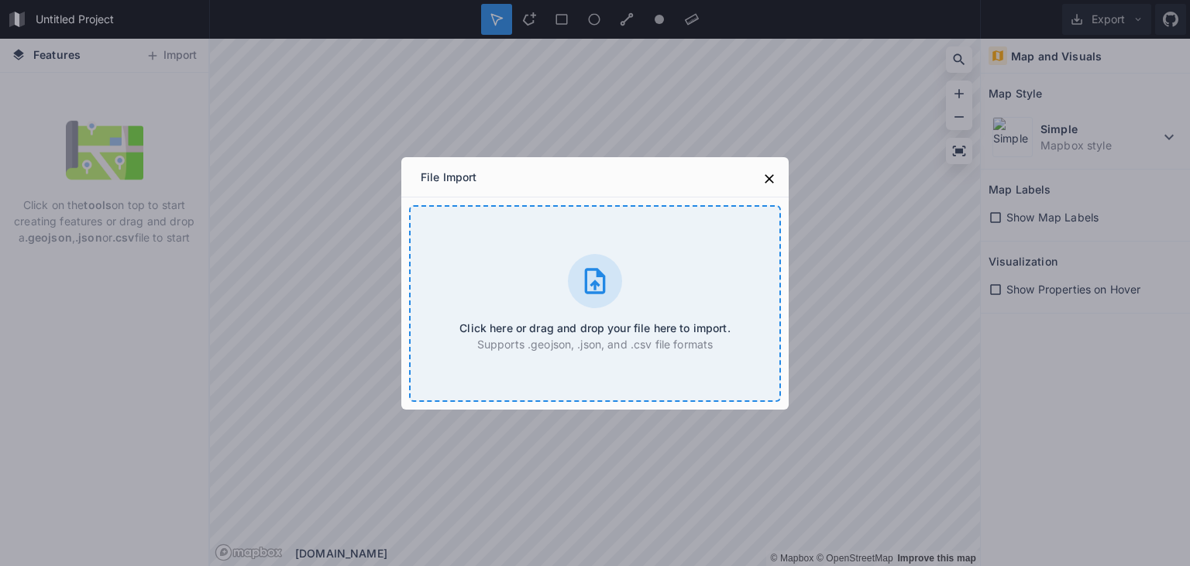
click at [594, 282] on icon at bounding box center [595, 281] width 21 height 26
